Goal: Communication & Community: Ask a question

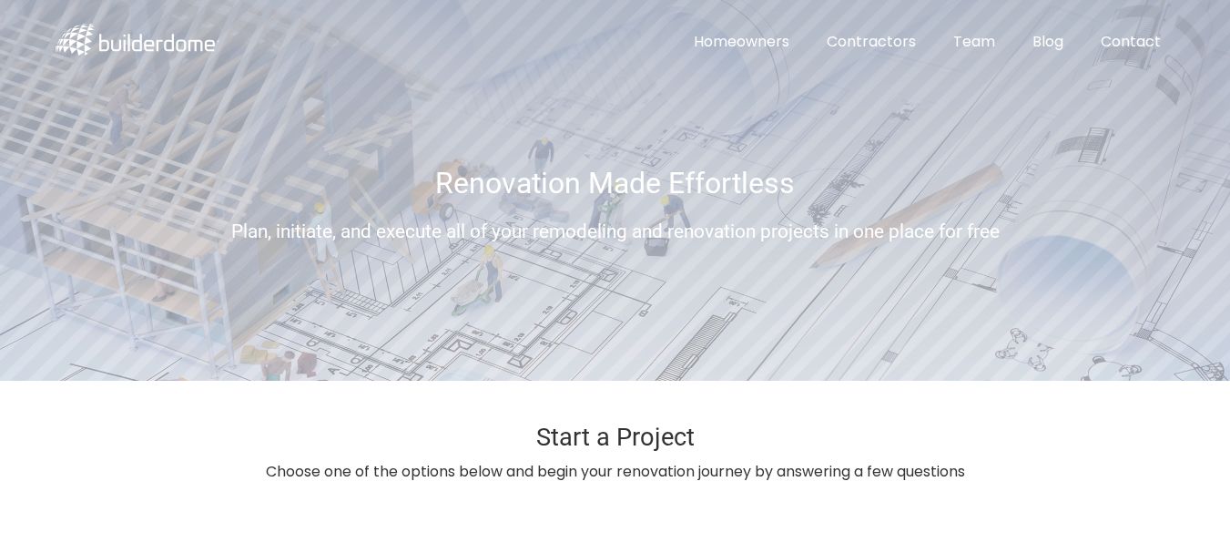
click at [1086, 22] on link "Contact" at bounding box center [1130, 42] width 89 height 41
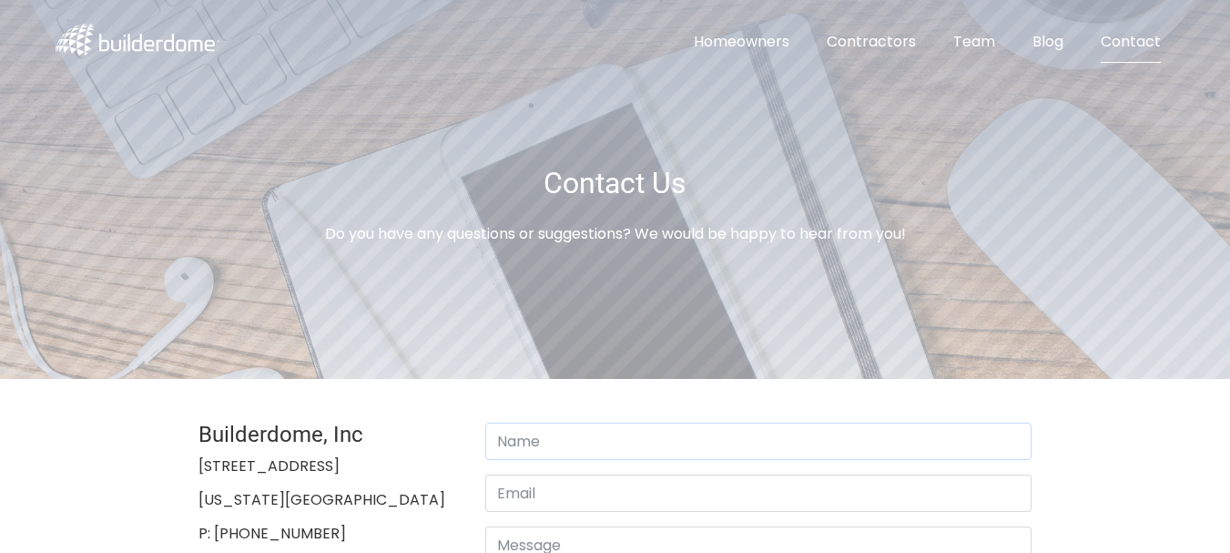
click at [541, 447] on input "text" at bounding box center [758, 441] width 546 height 37
type input "[PERSON_NAME]"
click at [536, 495] on input "email" at bounding box center [758, 492] width 546 height 37
type input "[PERSON_NAME][EMAIL_ADDRESS][DOMAIN_NAME]"
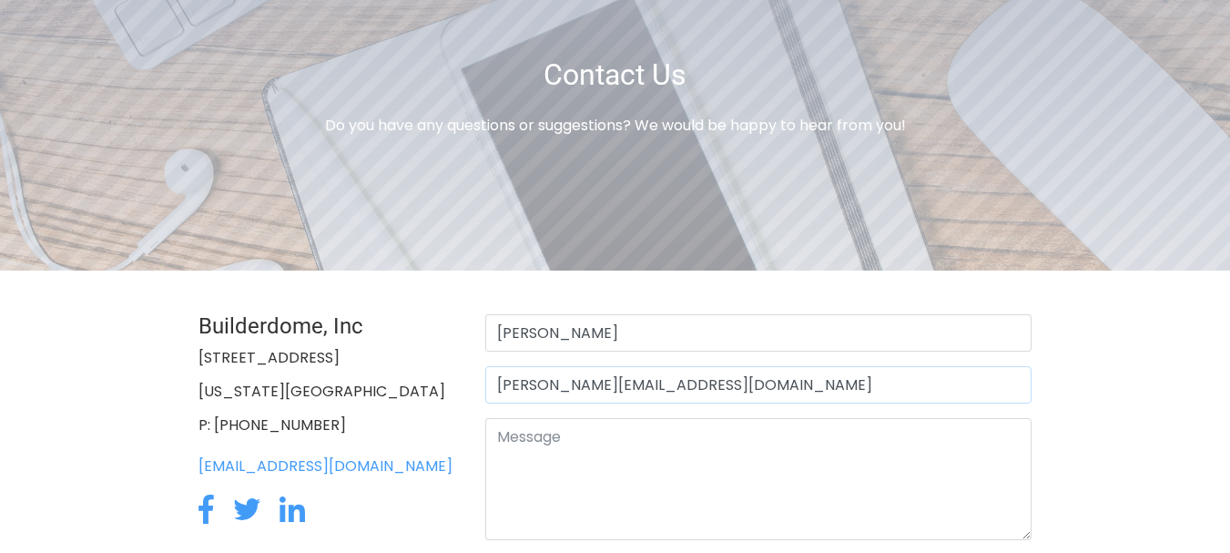
scroll to position [152, 0]
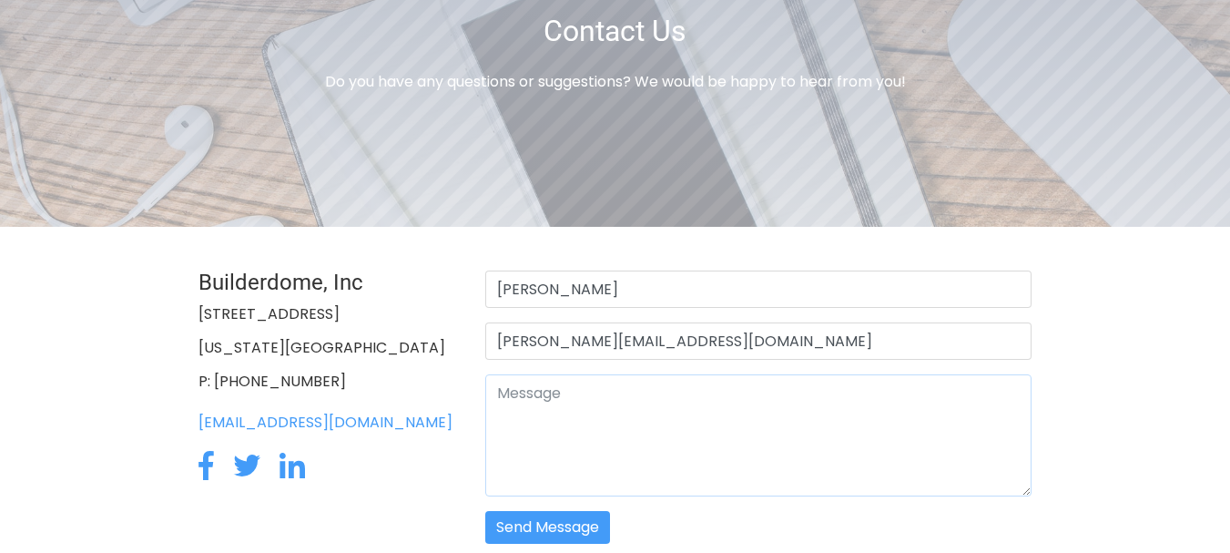
click at [557, 383] on textarea at bounding box center [758, 435] width 546 height 122
paste textarea "Beloved website owner, I’m [PERSON_NAME] from the [GEOGRAPHIC_DATA], and I’ve b…"
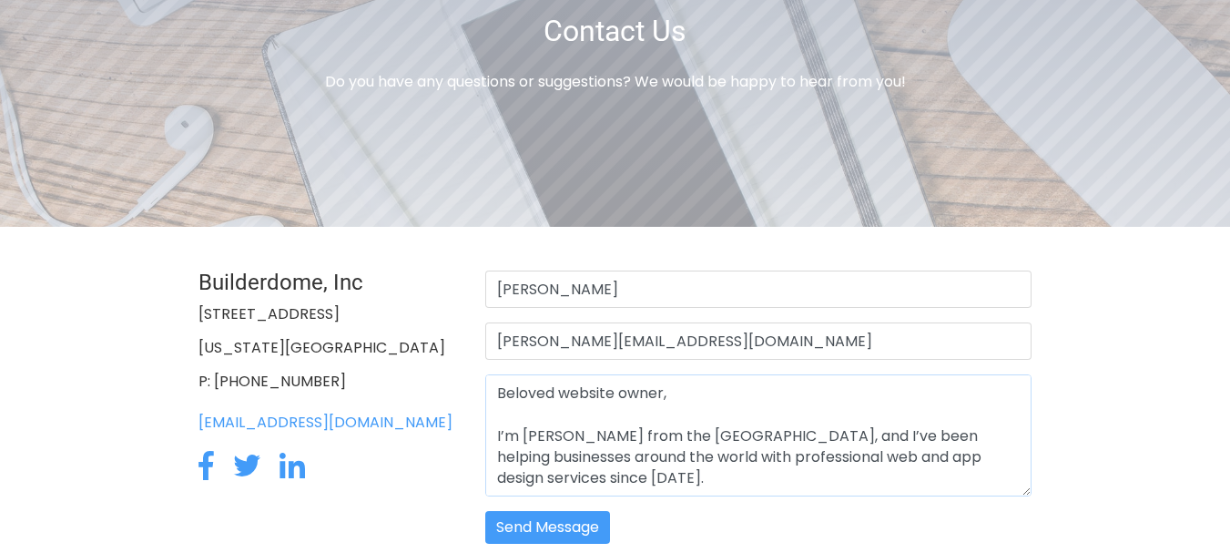
scroll to position [458, 0]
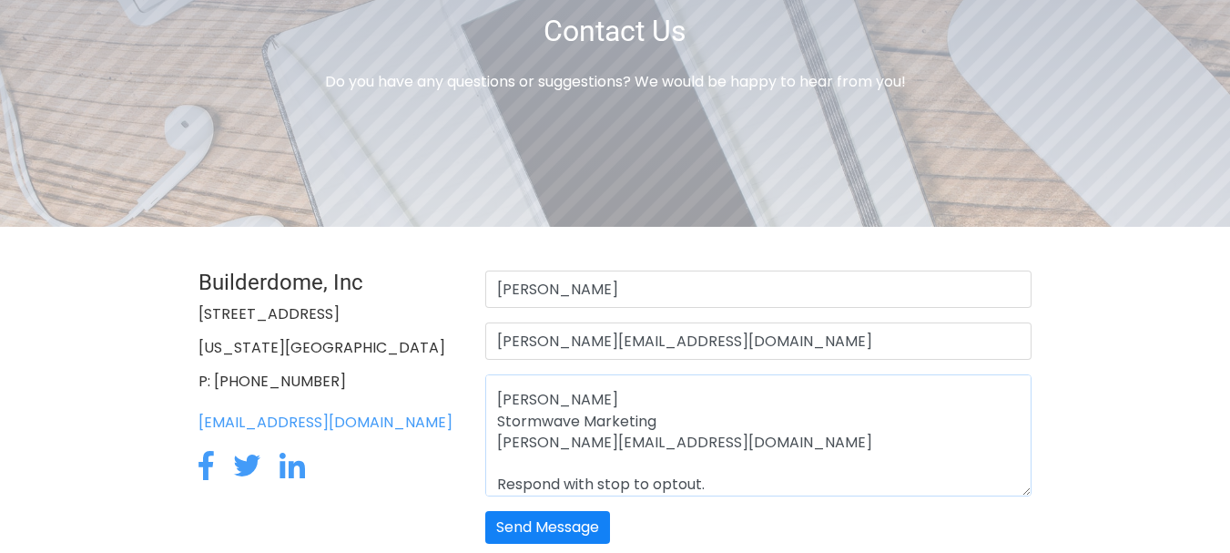
type textarea "Beloved website owner, I’m [PERSON_NAME] from the [GEOGRAPHIC_DATA], and I’ve b…"
click at [507, 540] on button "Send Message" at bounding box center [547, 527] width 125 height 33
